Goal: Task Accomplishment & Management: Complete application form

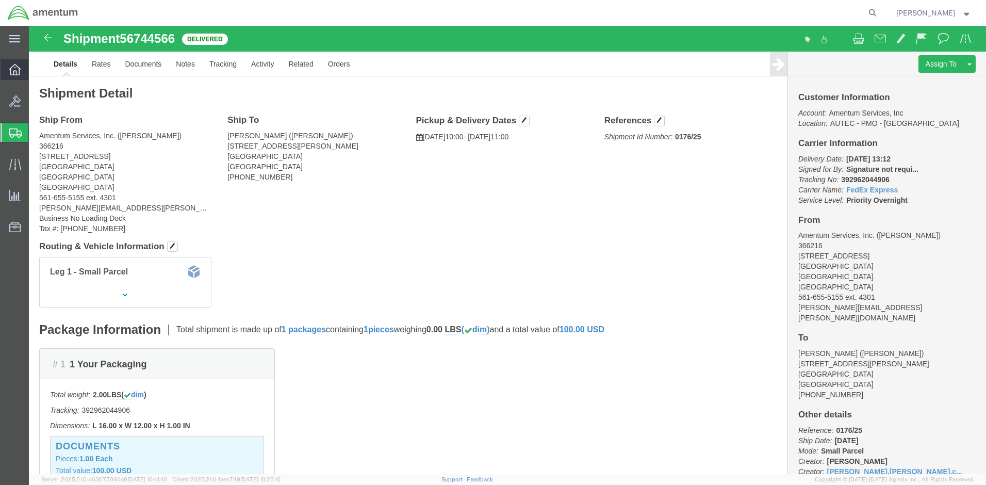
click at [10, 69] on icon at bounding box center [14, 69] width 11 height 11
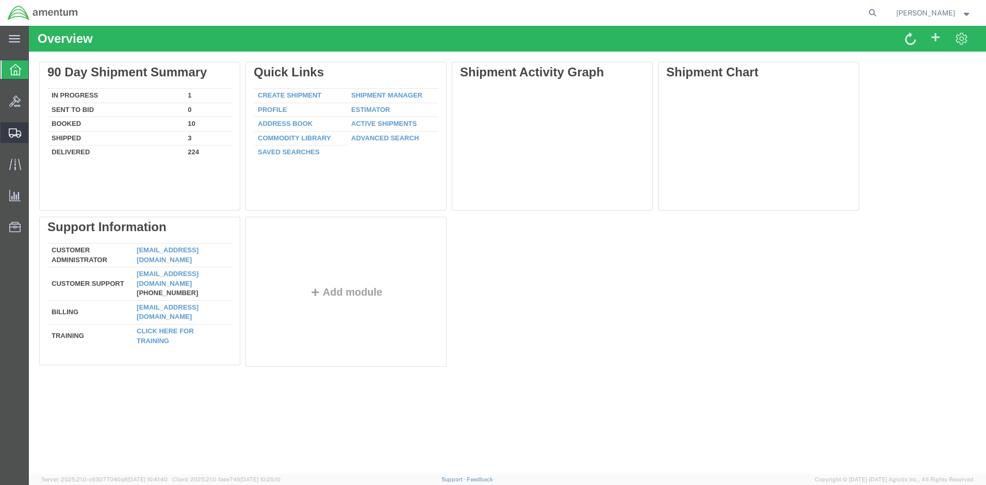
click at [0, 0] on span "Create Shipment" at bounding box center [0, 0] width 0 height 0
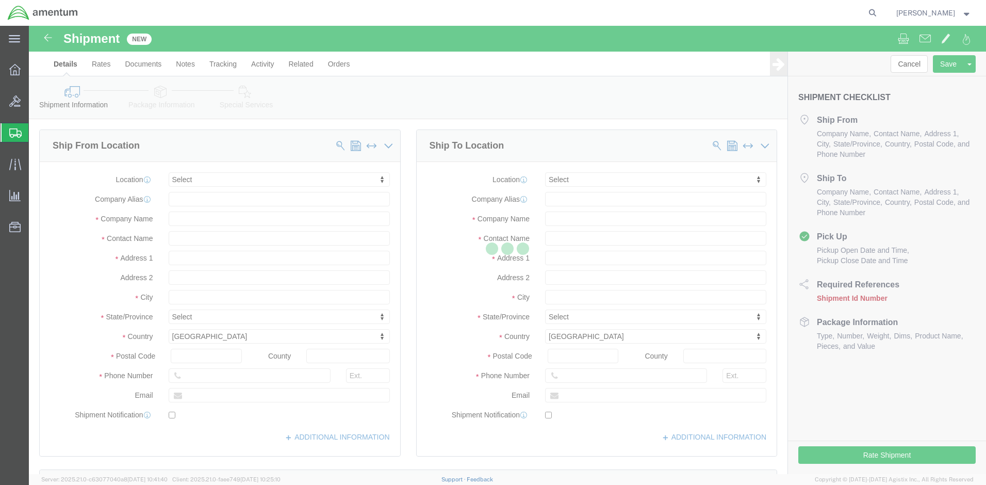
select select
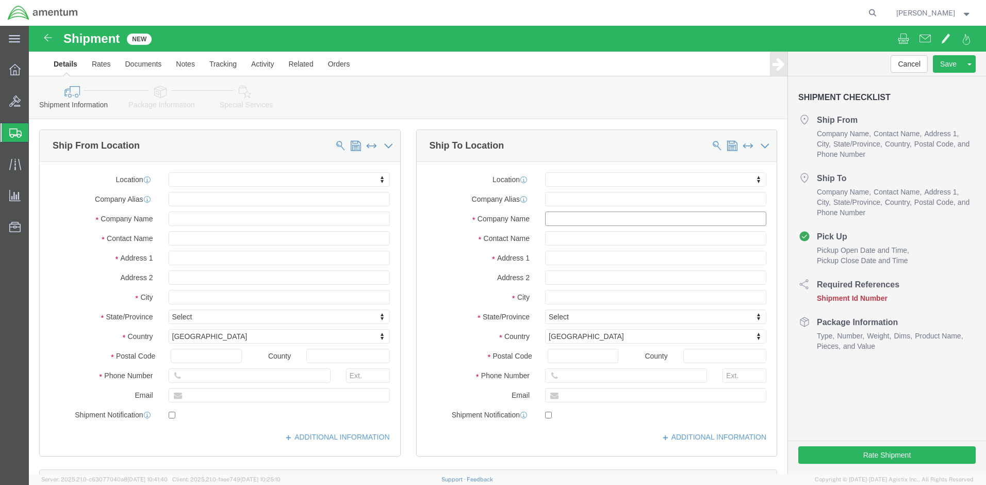
click input "text"
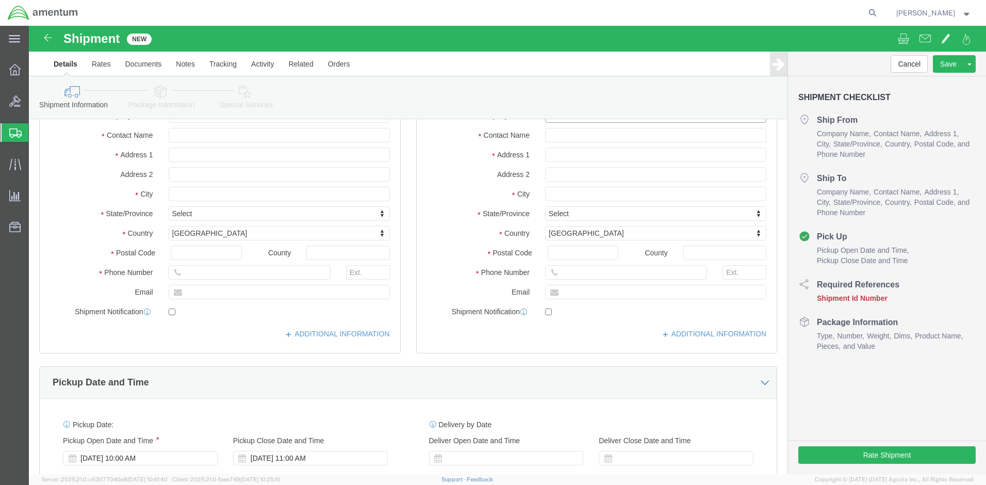
scroll to position [258, 0]
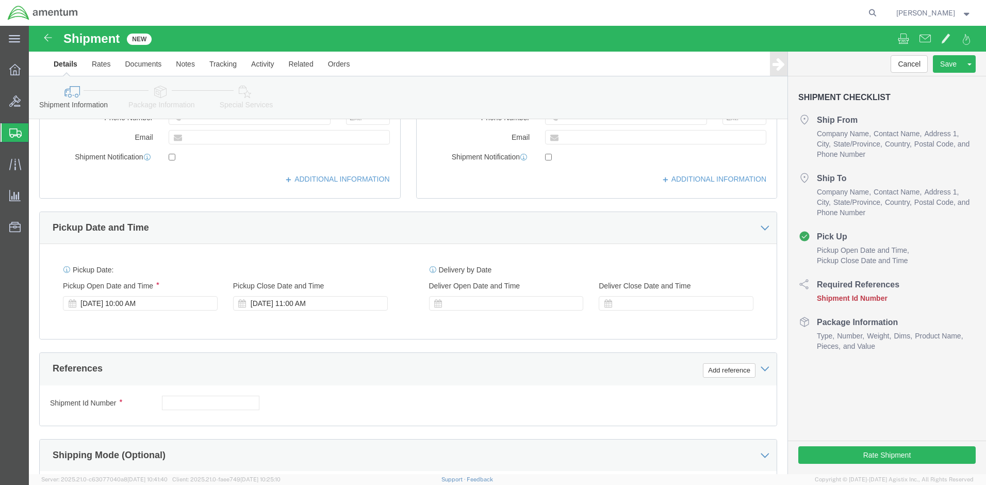
click at [950, 15] on span "Rashonda Smith" at bounding box center [926, 12] width 59 height 11
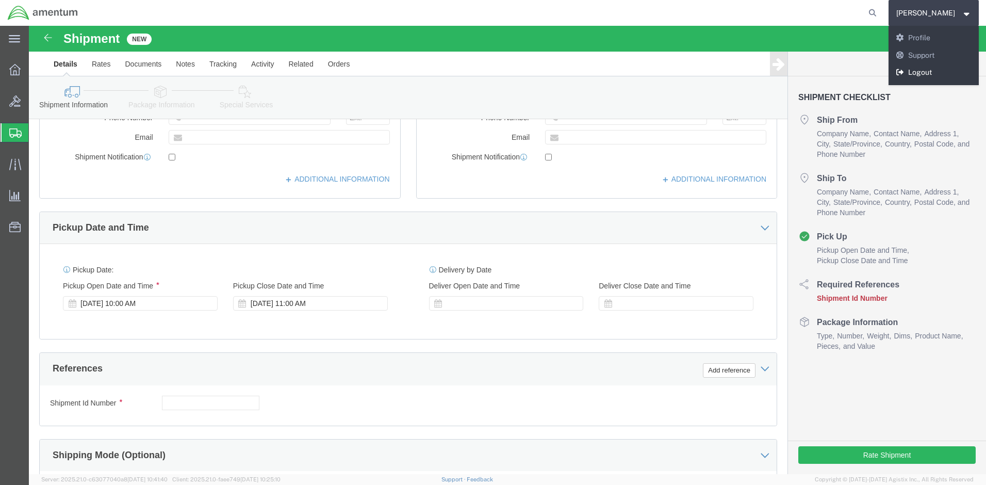
click at [922, 70] on link "Logout" at bounding box center [934, 73] width 91 height 18
